Goal: Task Accomplishment & Management: Use online tool/utility

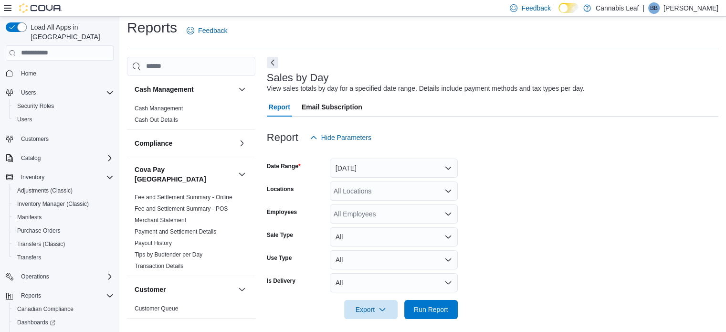
scroll to position [12, 0]
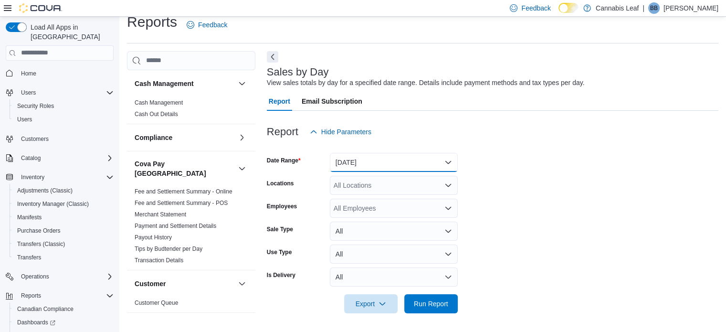
click at [417, 160] on button "[DATE]" at bounding box center [394, 162] width 128 height 19
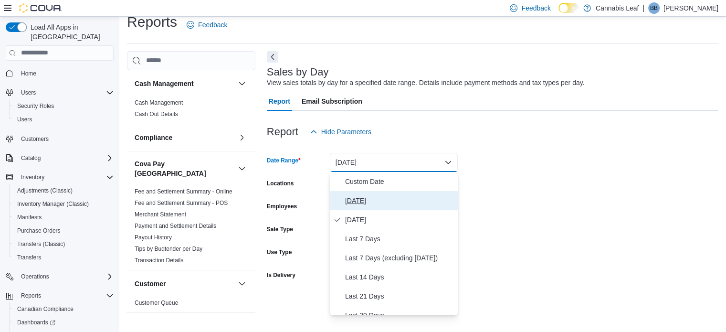
click at [404, 201] on span "[DATE]" at bounding box center [399, 200] width 109 height 11
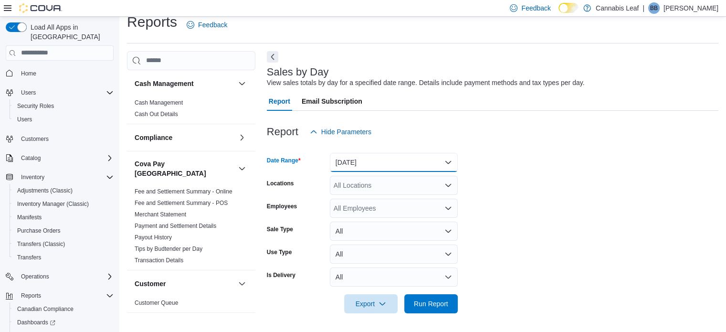
click at [393, 165] on button "[DATE]" at bounding box center [394, 162] width 128 height 19
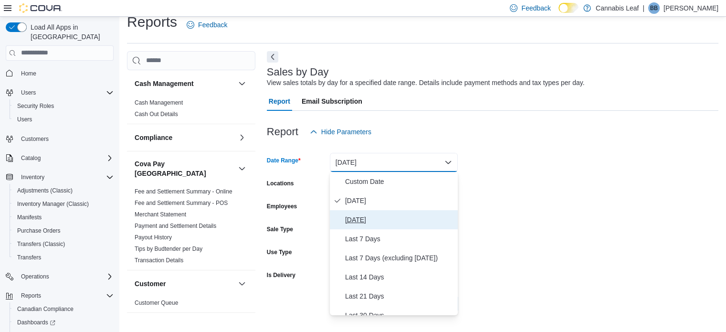
click at [382, 214] on span "[DATE]" at bounding box center [399, 219] width 109 height 11
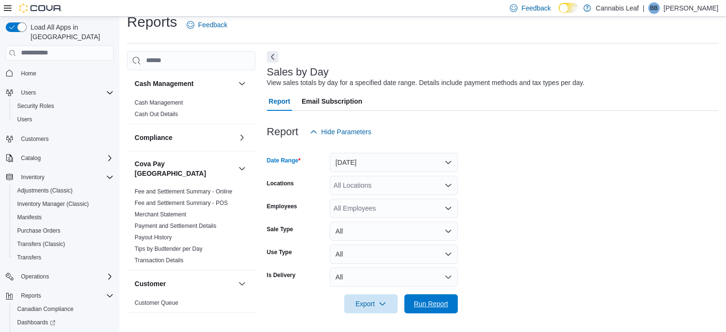
click at [443, 304] on span "Run Report" at bounding box center [431, 304] width 34 height 10
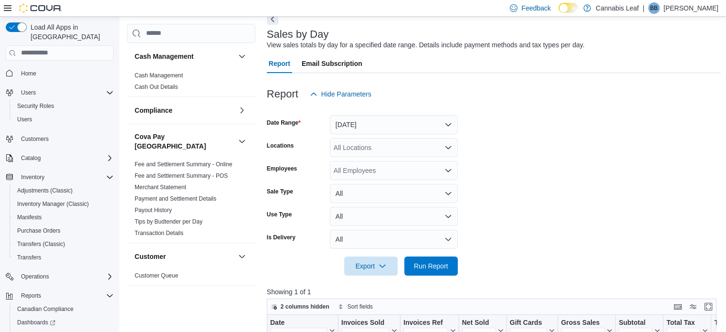
scroll to position [98, 0]
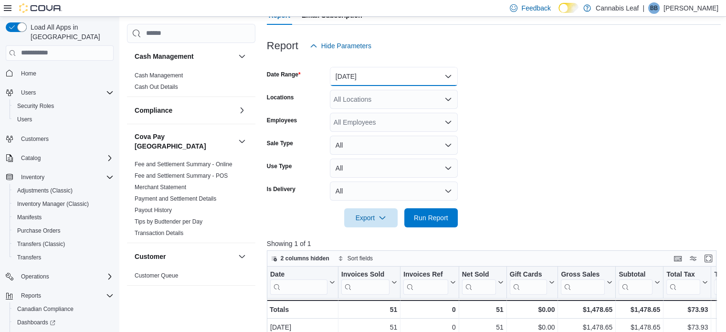
click at [416, 75] on button "[DATE]" at bounding box center [394, 76] width 128 height 19
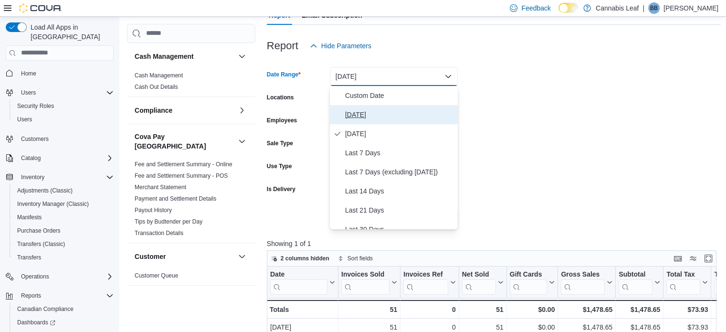
click at [399, 112] on span "[DATE]" at bounding box center [399, 114] width 109 height 11
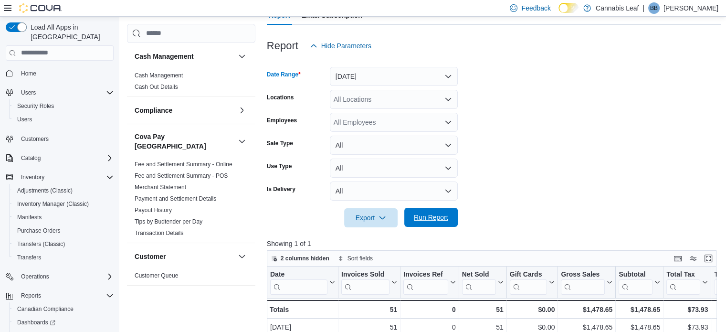
click at [433, 216] on span "Run Report" at bounding box center [431, 217] width 34 height 10
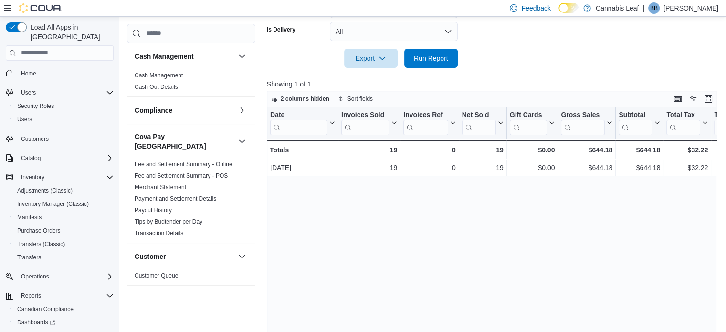
scroll to position [241, 0]
